Goal: Task Accomplishment & Management: Manage account settings

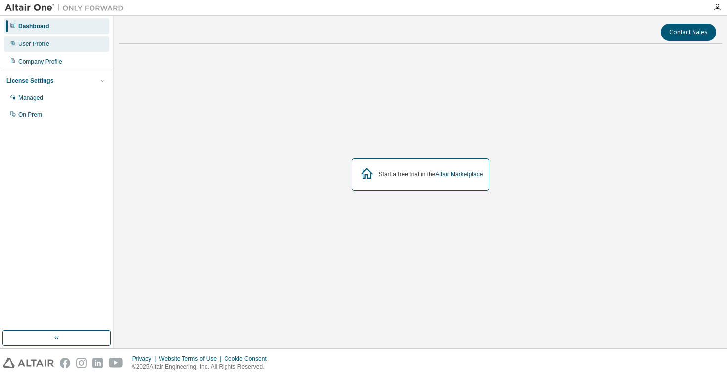
click at [46, 49] on div "User Profile" at bounding box center [56, 44] width 105 height 16
